Goal: Task Accomplishment & Management: Complete application form

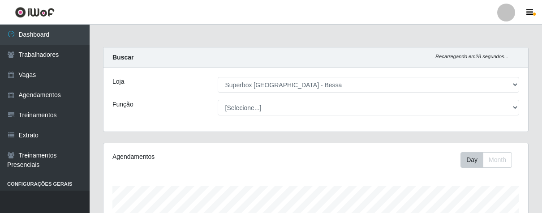
select select "206"
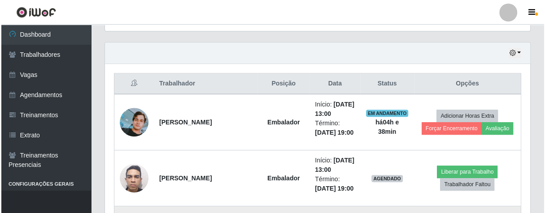
scroll to position [348, 0]
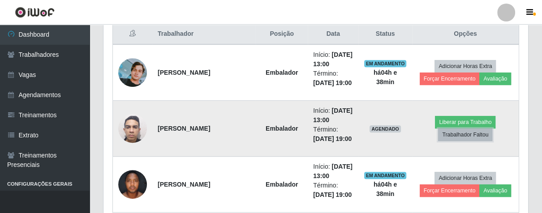
click at [477, 136] on button "Trabalhador Faltou" at bounding box center [465, 135] width 54 height 13
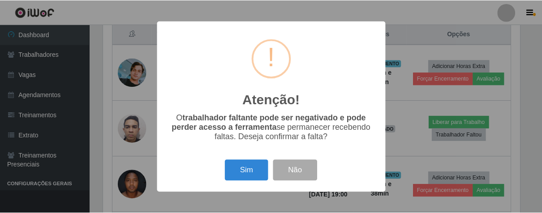
scroll to position [186, 420]
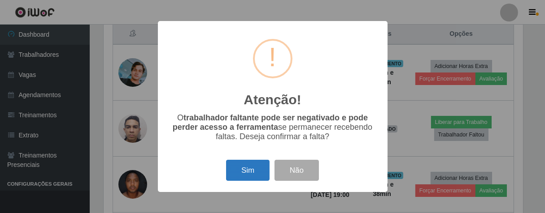
click at [246, 178] on button "Sim" at bounding box center [247, 170] width 43 height 21
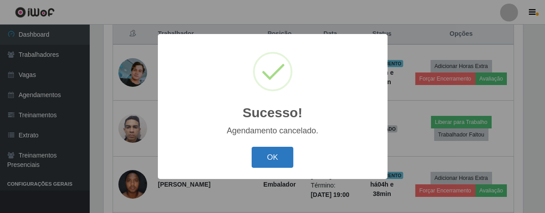
click at [284, 159] on button "OK" at bounding box center [272, 157] width 42 height 21
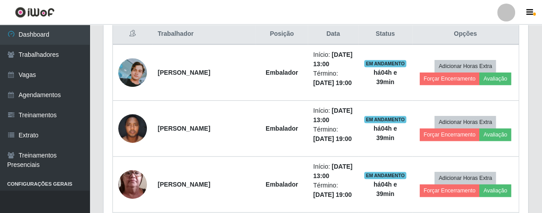
scroll to position [249, 0]
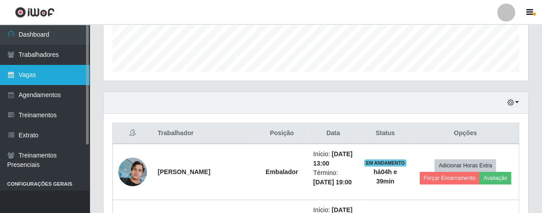
click at [41, 71] on link "Vagas" at bounding box center [45, 75] width 90 height 20
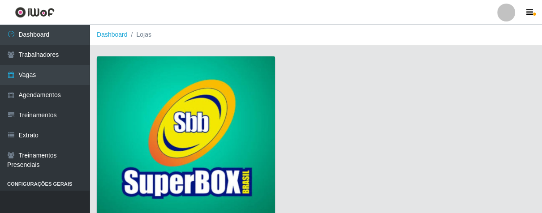
click at [192, 77] on img at bounding box center [186, 137] width 178 height 162
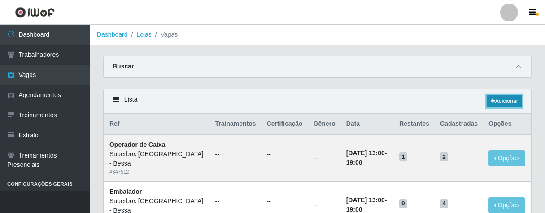
click at [506, 97] on link "Adicionar" at bounding box center [503, 101] width 35 height 13
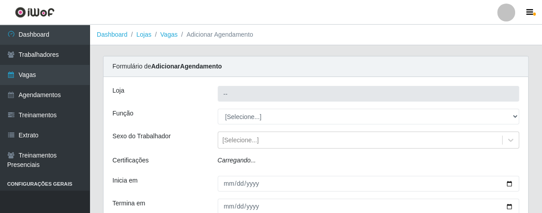
type input "Superbox [GEOGRAPHIC_DATA] - Bessa"
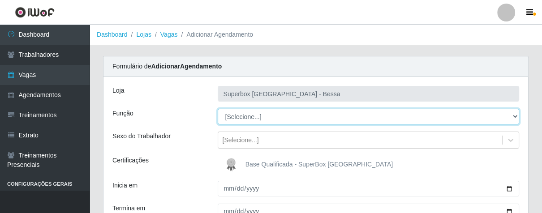
click at [515, 117] on select "[Selecione...] ASG ASG + ASG ++ Embalador Embalador + Embalador ++ Operador de …" at bounding box center [369, 117] width 302 height 16
select select "1"
click at [218, 109] on select "[Selecione...] ASG ASG + ASG ++ Embalador Embalador + Embalador ++ Operador de …" at bounding box center [369, 117] width 302 height 16
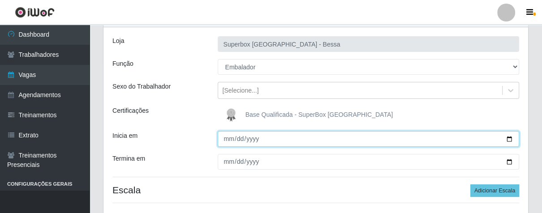
click at [226, 137] on input "Inicia em" at bounding box center [369, 139] width 302 height 16
type input "[DATE]"
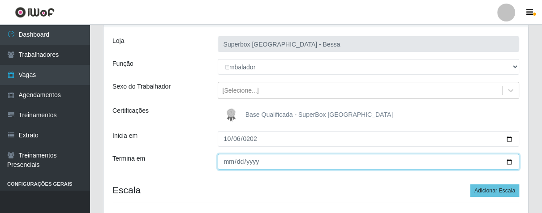
click at [227, 164] on input "Termina em" at bounding box center [369, 162] width 302 height 16
type input "0021-10-06"
type input "[DATE]"
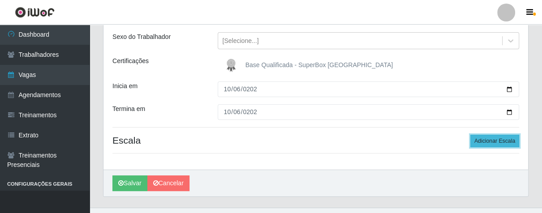
click at [482, 146] on button "Adicionar Escala" at bounding box center [495, 141] width 49 height 13
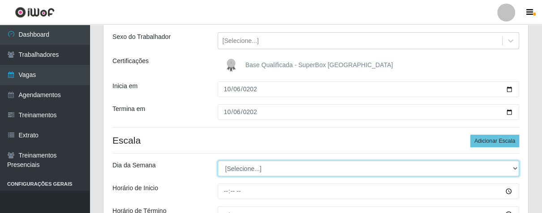
click at [513, 167] on select "[Selecione...] Segunda Terça Quarta Quinta Sexta Sábado Domingo" at bounding box center [369, 169] width 302 height 16
select select "1"
click at [218, 161] on select "[Selecione...] Segunda Terça Quarta Quinta Sexta Sábado Domingo" at bounding box center [369, 169] width 302 height 16
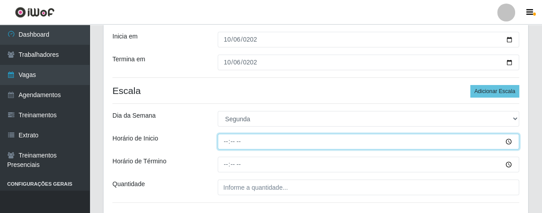
click at [224, 141] on input "Horário de Inicio" at bounding box center [369, 142] width 302 height 16
type input "16:00"
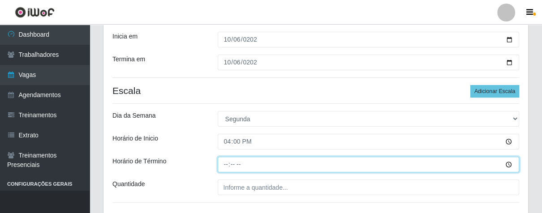
click at [225, 169] on input "Horário de Término" at bounding box center [369, 165] width 302 height 16
type input "21:00"
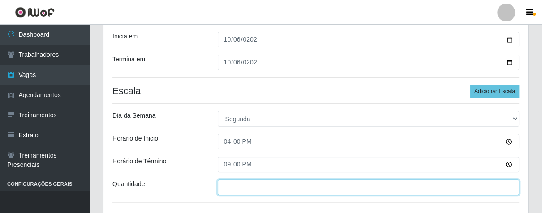
click at [258, 188] on input "___" at bounding box center [369, 188] width 302 height 16
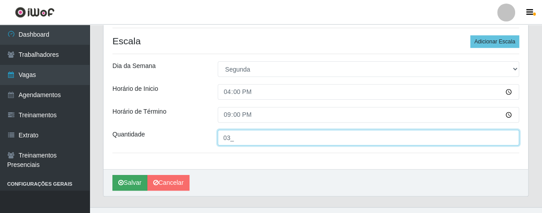
type input "03_"
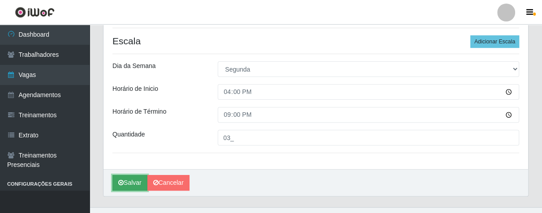
click at [129, 180] on button "Salvar" at bounding box center [130, 183] width 35 height 16
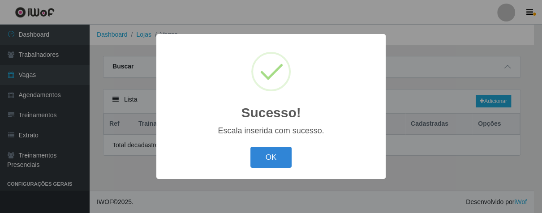
click at [133, 182] on div "Sucesso! × Escala inserida com sucesso. OK Cancel" at bounding box center [271, 106] width 542 height 213
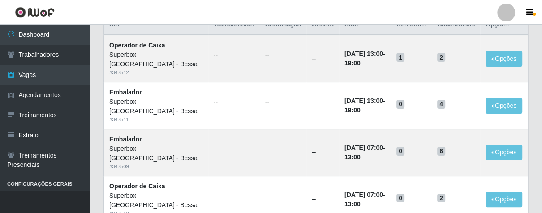
scroll to position [50, 0]
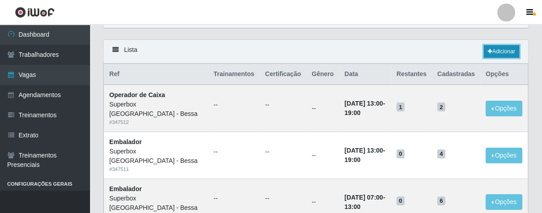
click at [496, 51] on link "Adicionar" at bounding box center [501, 51] width 35 height 13
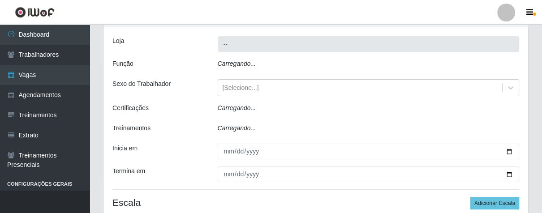
type input "Superbox [GEOGRAPHIC_DATA] - Bessa"
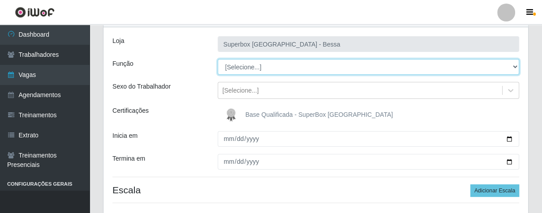
click at [513, 65] on select "[Selecione...] ASG ASG + ASG ++ Embalador Embalador + Embalador ++ Operador de …" at bounding box center [369, 67] width 302 height 16
select select "22"
click at [218, 59] on select "[Selecione...] ASG ASG + ASG ++ Embalador Embalador + Embalador ++ Operador de …" at bounding box center [369, 67] width 302 height 16
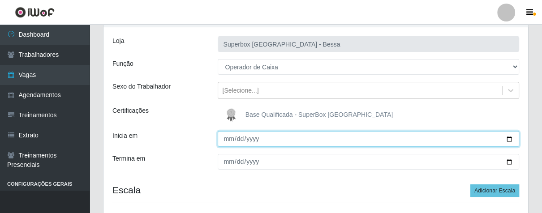
click at [227, 140] on input "Inicia em" at bounding box center [369, 139] width 302 height 16
type input "[DATE]"
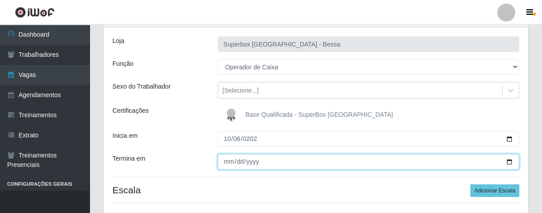
click at [227, 159] on input "Termina em" at bounding box center [369, 162] width 302 height 16
type input "[DATE]"
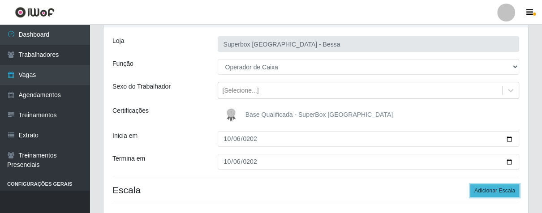
click at [487, 187] on button "Adicionar Escala" at bounding box center [495, 191] width 49 height 13
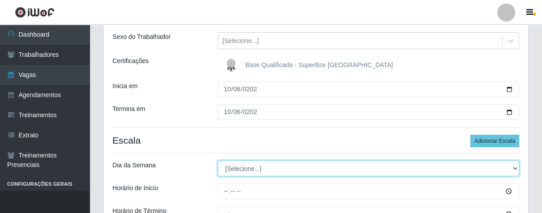
click at [516, 171] on select "[Selecione...] Segunda Terça Quarta Quinta Sexta Sábado Domingo" at bounding box center [369, 169] width 302 height 16
select select "1"
click at [218, 161] on select "[Selecione...] Segunda Terça Quarta Quinta Sexta Sábado Domingo" at bounding box center [369, 169] width 302 height 16
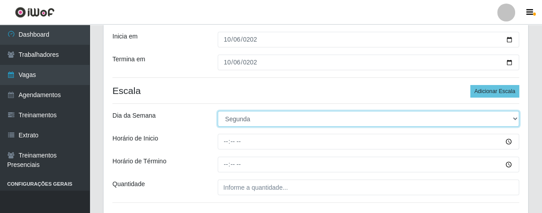
scroll to position [199, 0]
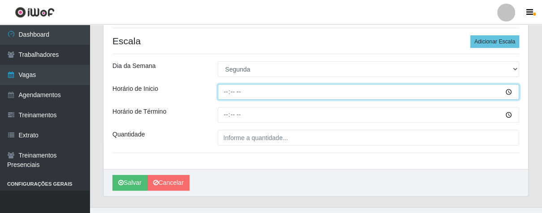
click at [224, 95] on input "Horário de Inicio" at bounding box center [369, 92] width 302 height 16
type input "16:00"
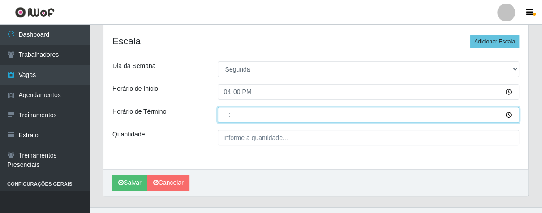
click at [225, 119] on input "Horário de Término" at bounding box center [369, 115] width 302 height 16
type input "21:00"
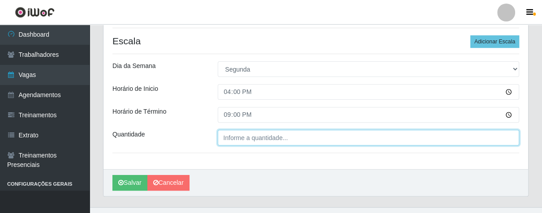
click at [251, 138] on input "Quantidade" at bounding box center [369, 138] width 302 height 16
type input "01_"
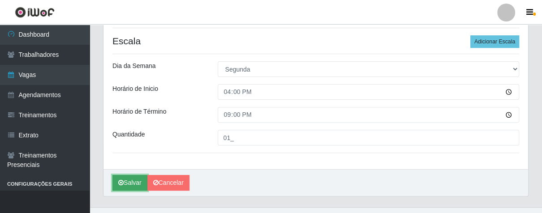
click at [133, 180] on button "Salvar" at bounding box center [130, 183] width 35 height 16
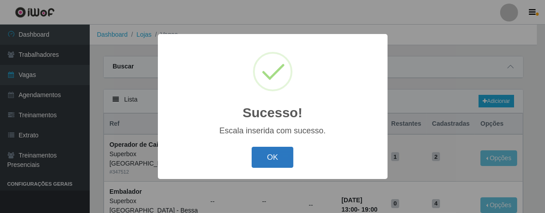
click at [266, 158] on button "OK" at bounding box center [272, 157] width 42 height 21
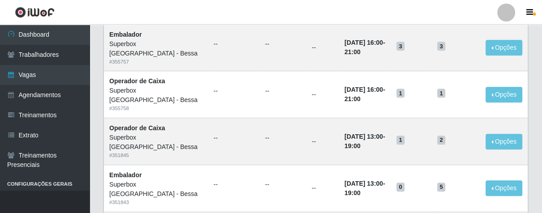
scroll to position [100, 0]
